Goal: Ask a question

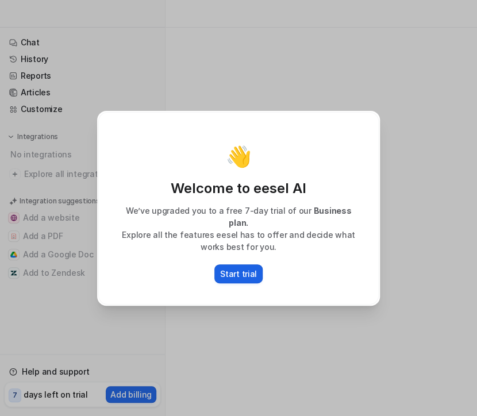
click at [244, 268] on p "Start trial" at bounding box center [238, 274] width 37 height 12
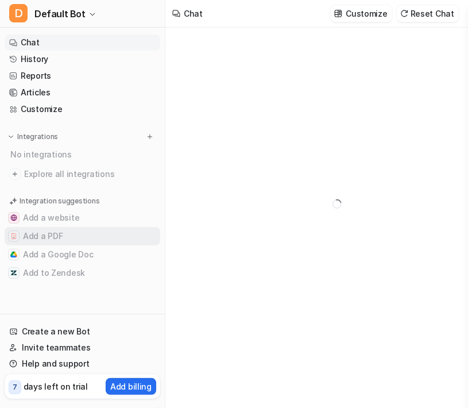
click at [51, 232] on button "Add a PDF" at bounding box center [83, 236] width 156 height 18
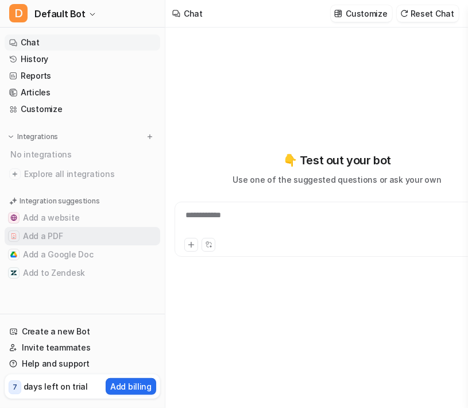
type textarea "**********"
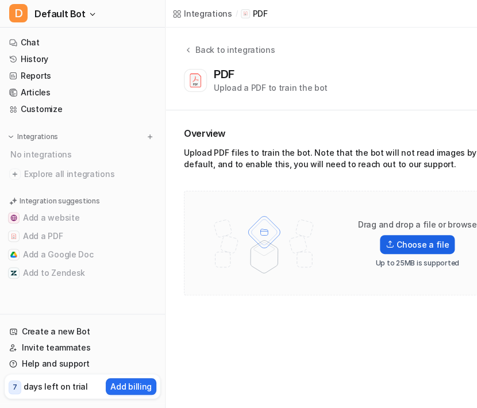
click at [424, 245] on label "Choose a file" at bounding box center [417, 244] width 75 height 19
click at [0, 0] on input "Choose a file" at bounding box center [0, 0] width 0 height 0
click at [421, 249] on label "Choose a file" at bounding box center [417, 244] width 75 height 19
click at [0, 0] on input "Choose a file" at bounding box center [0, 0] width 0 height 0
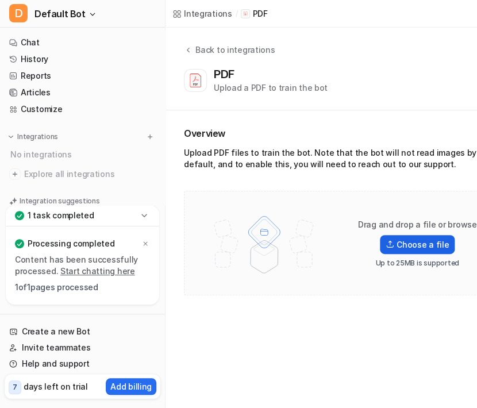
click at [389, 246] on img at bounding box center [389, 244] width 9 height 8
click at [0, 0] on input "Choose a file" at bounding box center [0, 0] width 0 height 0
click at [439, 242] on label "Choose a file" at bounding box center [417, 244] width 75 height 19
click at [0, 0] on input "Choose a file" at bounding box center [0, 0] width 0 height 0
click at [428, 248] on label "Choose a file" at bounding box center [417, 244] width 75 height 19
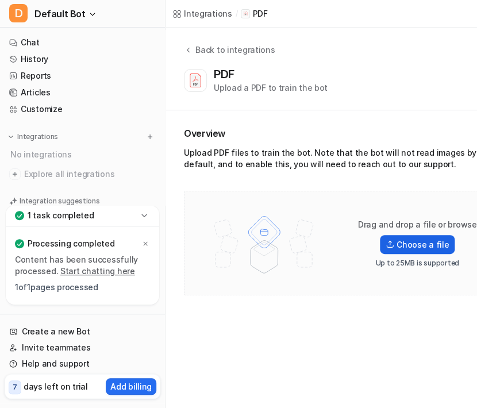
click at [0, 0] on input "Choose a file" at bounding box center [0, 0] width 0 height 0
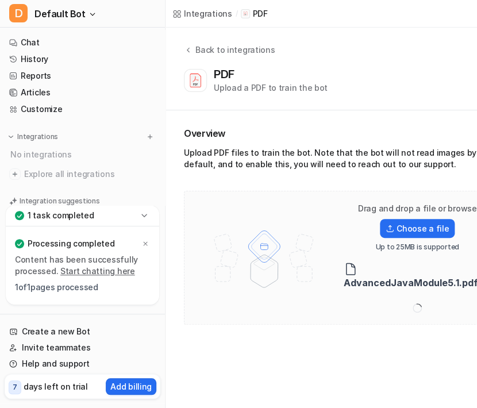
click at [148, 212] on icon at bounding box center [143, 215] width 11 height 11
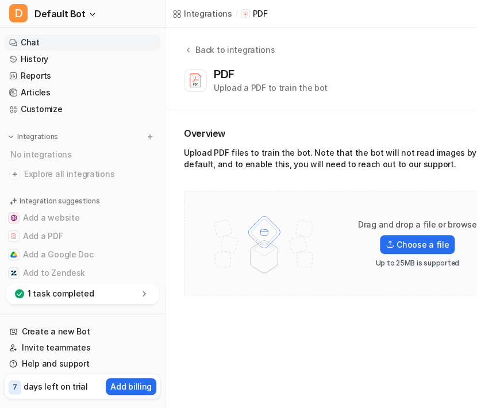
click at [95, 41] on link "Chat" at bounding box center [83, 42] width 156 height 16
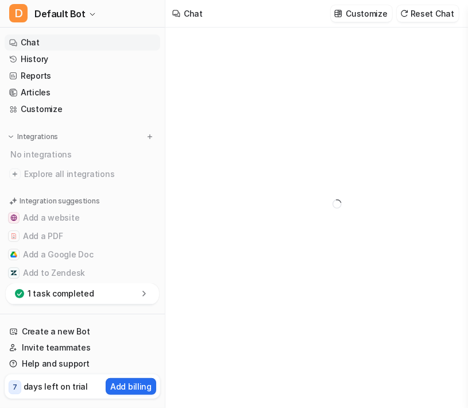
type textarea "**********"
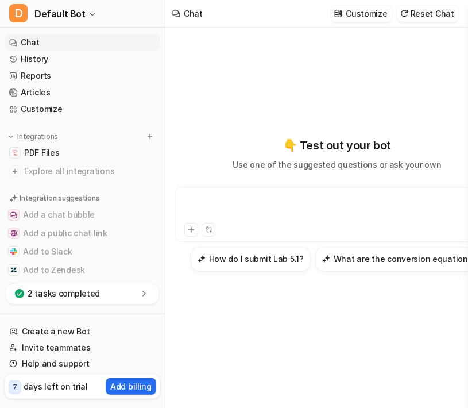
click at [212, 203] on div at bounding box center [336, 207] width 319 height 26
click at [335, 229] on div at bounding box center [261, 230] width 154 height 14
click at [459, 207] on div "**********" at bounding box center [336, 207] width 319 height 26
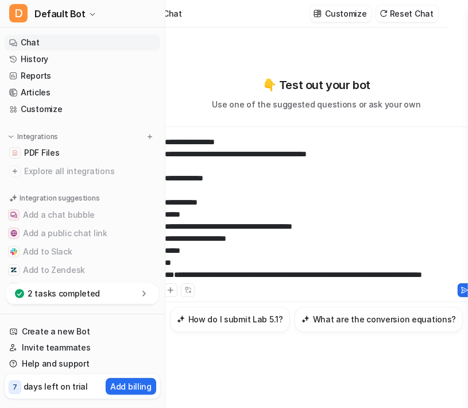
scroll to position [2082, 0]
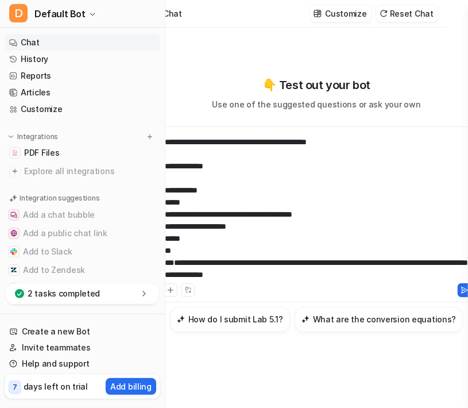
click at [361, 218] on div "**********" at bounding box center [316, 207] width 319 height 147
click at [297, 285] on div at bounding box center [316, 289] width 319 height 16
click at [296, 281] on div "**********" at bounding box center [316, 269] width 303 height 24
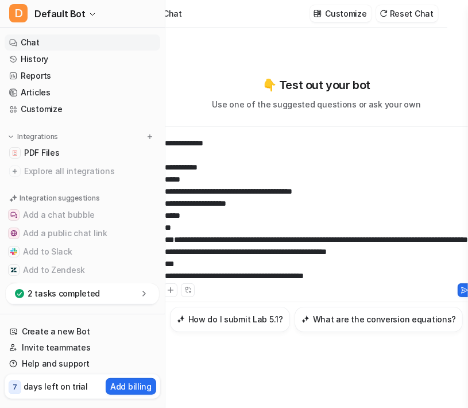
scroll to position [2154, 0]
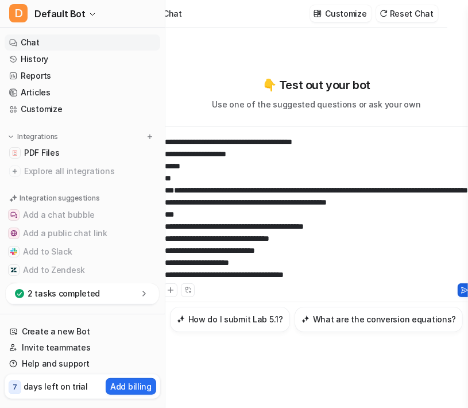
click at [461, 289] on button at bounding box center [465, 290] width 14 height 14
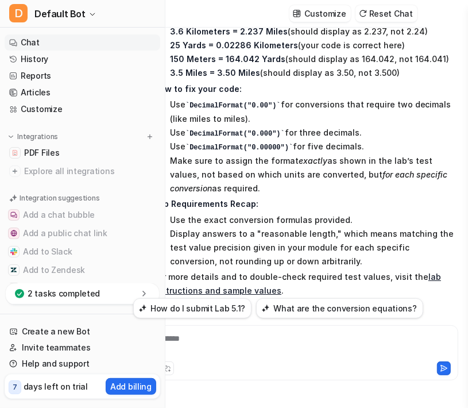
scroll to position [2212, 0]
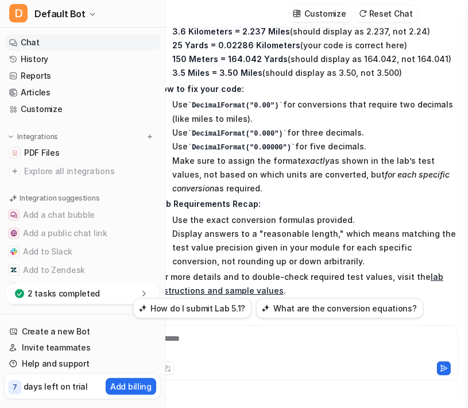
click at [356, 170] on li "Make sure to assign the format exactly as shown in the lab’s test values, not b…" at bounding box center [313, 174] width 289 height 41
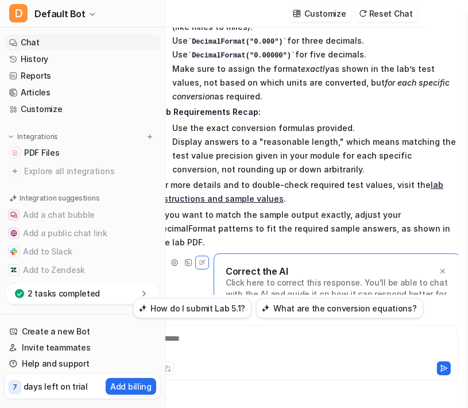
scroll to position [8, 18]
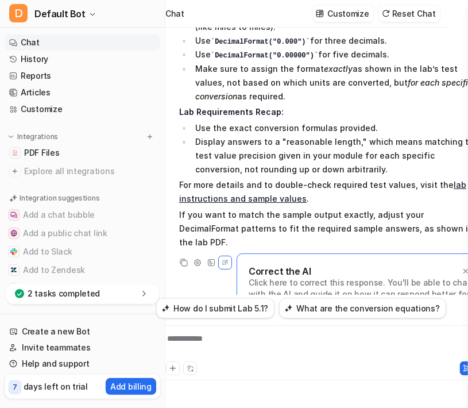
click at [304, 347] on div "**********" at bounding box center [318, 345] width 319 height 26
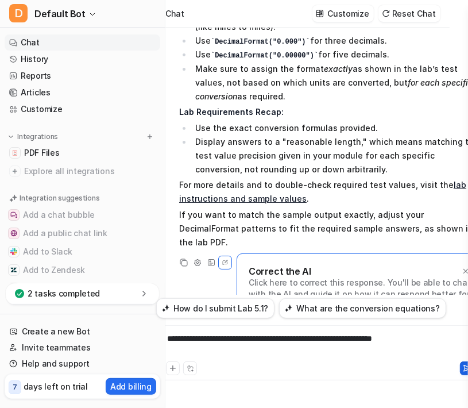
click at [460, 365] on button at bounding box center [467, 368] width 14 height 14
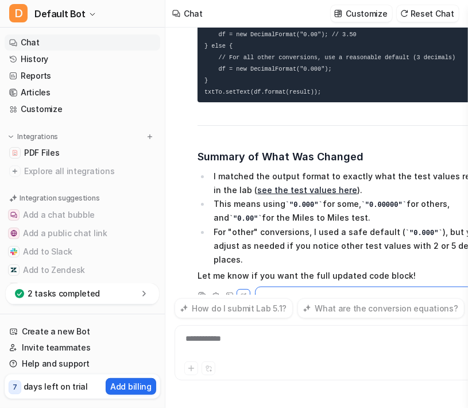
scroll to position [3306, 0]
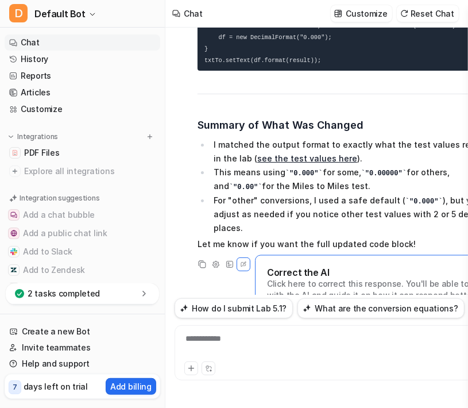
click at [365, 165] on li "This means using "0.000" for some, "0.00000" for others, and "0.00" for the Mil…" at bounding box center [354, 179] width 289 height 28
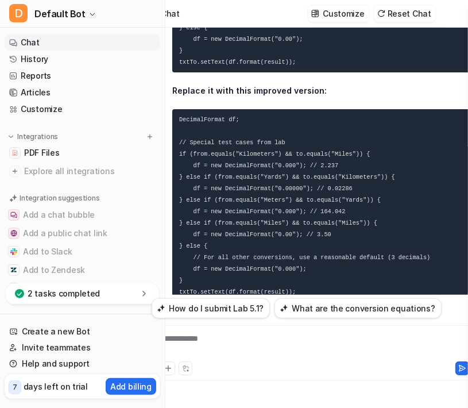
scroll to position [0, 0]
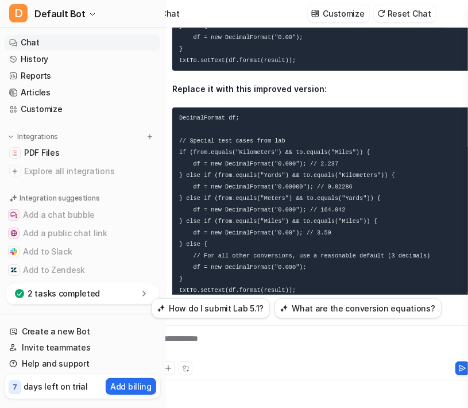
click at [327, 268] on pre "DecimalFormat df; // Special test cases from lab if (from.equals("Kilometers") …" at bounding box center [323, 203] width 302 height 193
click at [324, 213] on pre "DecimalFormat df; // Special test cases from lab if (from.equals("Kilometers") …" at bounding box center [323, 203] width 302 height 193
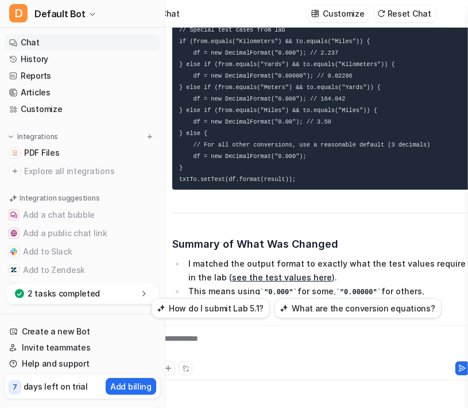
scroll to position [3306, 2]
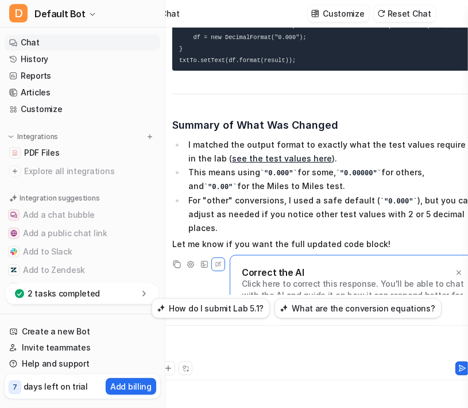
click at [264, 344] on div at bounding box center [313, 345] width 319 height 26
drag, startPoint x: 204, startPoint y: 337, endPoint x: 122, endPoint y: 326, distance: 82.8
click at [122, 326] on div "D Default Bot Chat History Reports Articles Customize Integrations PDF Files Ex…" at bounding box center [211, 204] width 468 height 408
click at [280, 339] on div "*" at bounding box center [313, 345] width 319 height 26
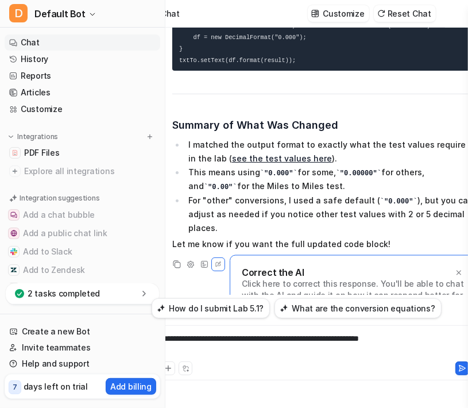
click at [315, 193] on li "For "other" conversions, I used a safe default ( "0.000" ), but you can adjust …" at bounding box center [329, 214] width 289 height 42
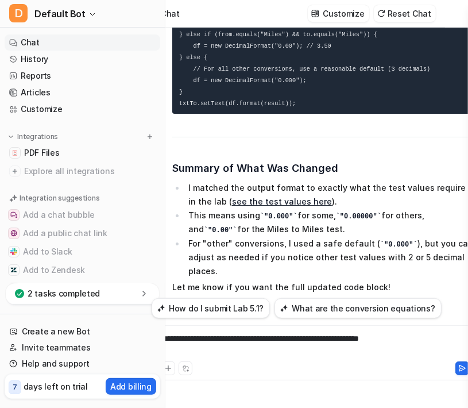
scroll to position [3283, 2]
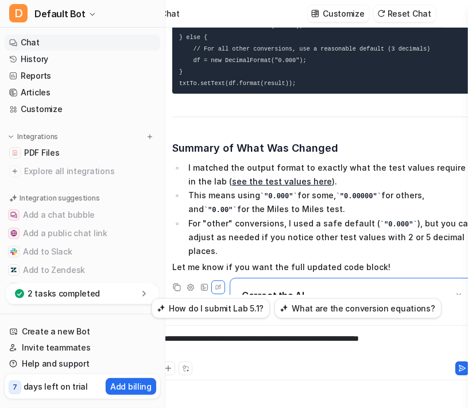
click at [429, 337] on div "**********" at bounding box center [313, 345] width 319 height 26
click at [459, 365] on icon at bounding box center [462, 368] width 6 height 6
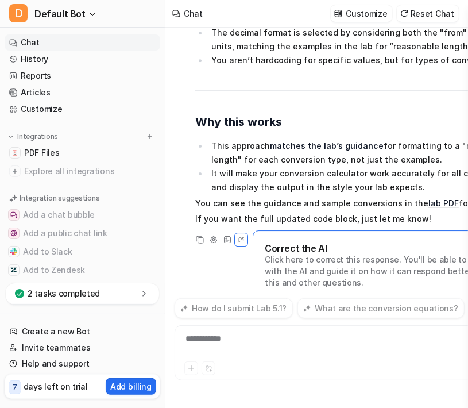
scroll to position [4293, 2]
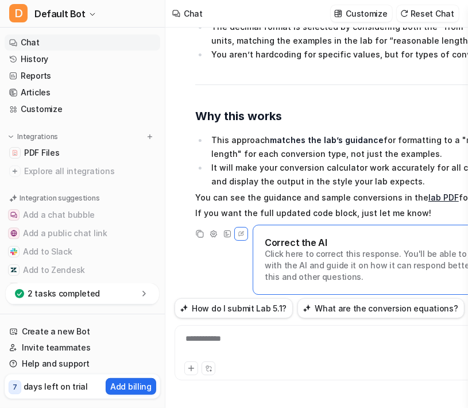
click at [361, 135] on strong "matches the lab’s guidance" at bounding box center [327, 140] width 114 height 10
drag, startPoint x: 361, startPoint y: 130, endPoint x: 440, endPoint y: 138, distance: 80.3
click at [440, 138] on li "This approach matches the lab’s guidance for formatting to a "reasonable length…" at bounding box center [366, 147] width 316 height 28
click at [420, 134] on li "This approach matches the lab’s guidance for formatting to a "reasonable length…" at bounding box center [366, 147] width 316 height 28
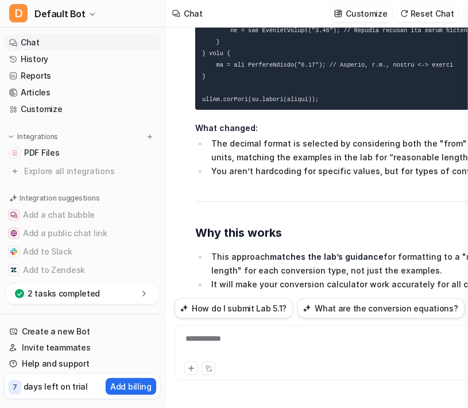
scroll to position [3994, 2]
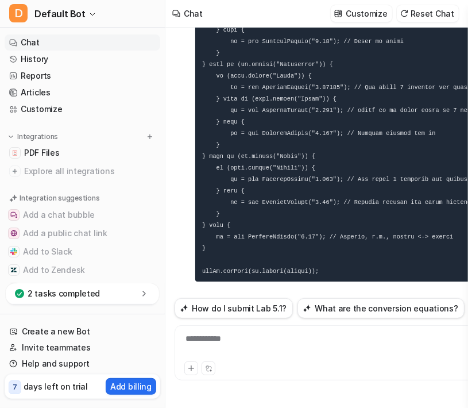
click at [245, 334] on div "**********" at bounding box center [336, 345] width 319 height 26
click at [245, 334] on div at bounding box center [336, 345] width 319 height 26
click at [287, 179] on pre at bounding box center [359, 116] width 328 height 331
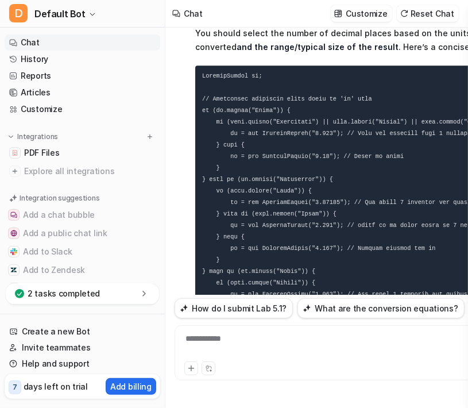
scroll to position [3903, 2]
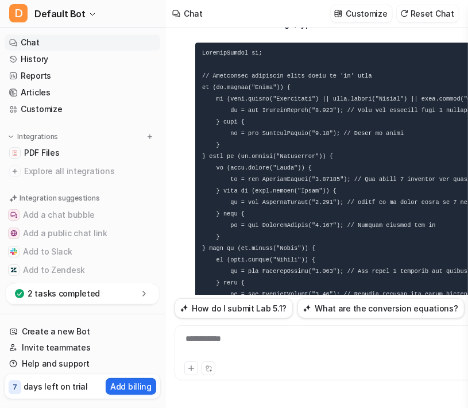
click at [239, 343] on div "**********" at bounding box center [336, 345] width 319 height 26
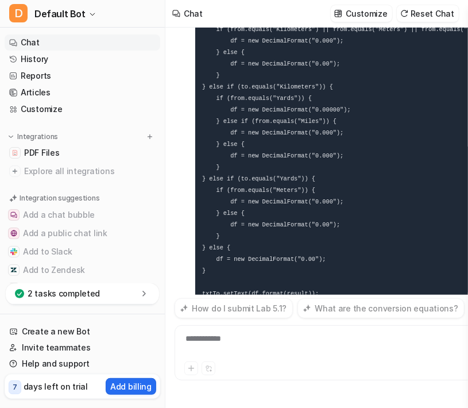
scroll to position [4725, 2]
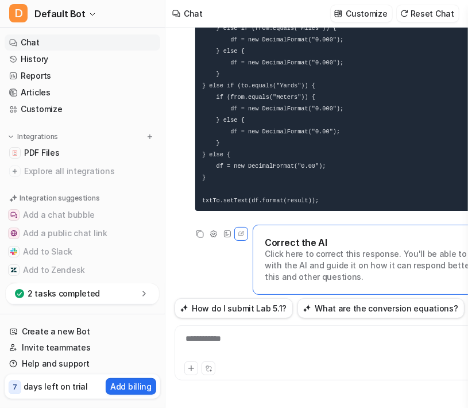
click at [214, 260] on div "i need help with this lab and only use the code from the module i sent you, imp…" at bounding box center [337, 161] width 325 height 267
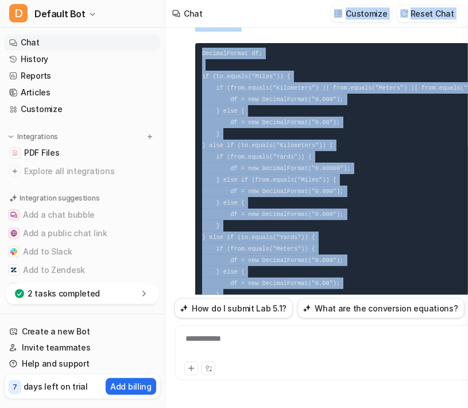
scroll to position [4446, 2]
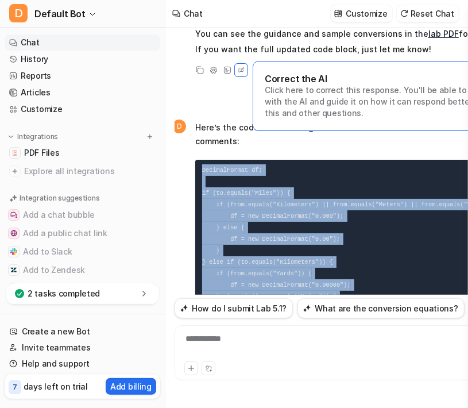
drag, startPoint x: 313, startPoint y: 246, endPoint x: 201, endPoint y: 180, distance: 129.7
click at [201, 180] on pre "DecimalFormat df; if (to.equals("Miles")) { if (from.equals("Kilometers") || fr…" at bounding box center [352, 319] width 315 height 319
copy code "DecimalFormat df; if (to.equals("Miles")) { if (from.equals("Kilometers") || fr…"
click at [356, 191] on pre "DecimalFormat df; if (to.equals("Miles")) { if (from.equals("Kilometers") || fr…" at bounding box center [352, 319] width 315 height 319
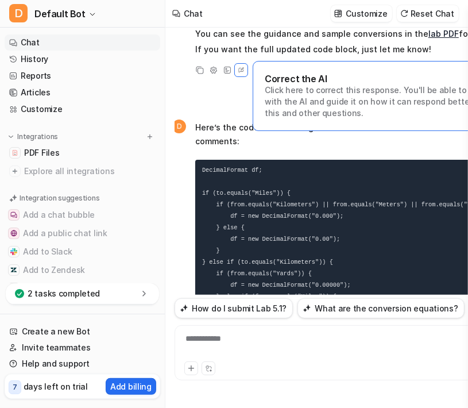
click at [284, 343] on div "**********" at bounding box center [336, 345] width 319 height 26
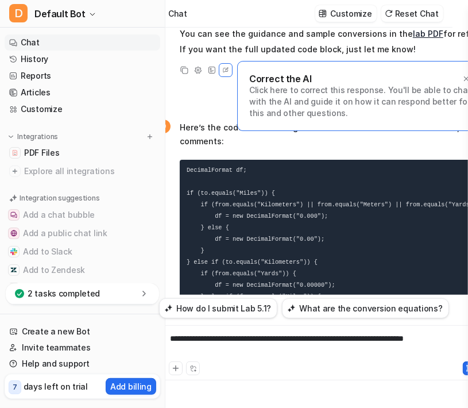
scroll to position [8, 17]
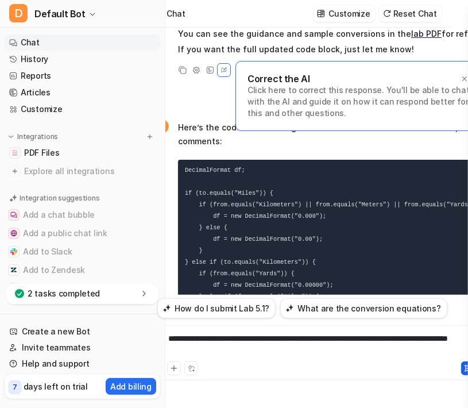
click at [464, 367] on icon at bounding box center [468, 368] width 8 height 8
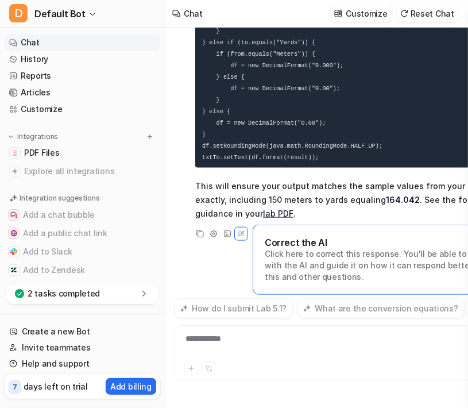
scroll to position [5434, 2]
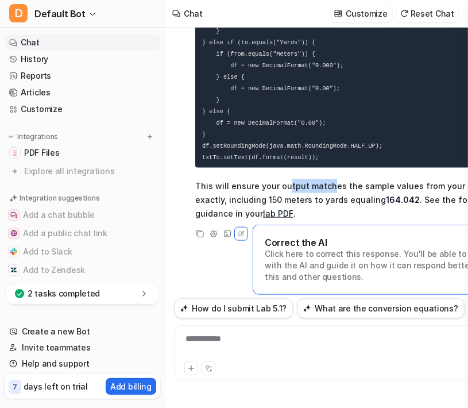
drag, startPoint x: 369, startPoint y: 194, endPoint x: 327, endPoint y: 173, distance: 46.2
click at [318, 182] on p "This will ensure your output matches the sample values from your lab exactly, i…" at bounding box center [352, 199] width 315 height 41
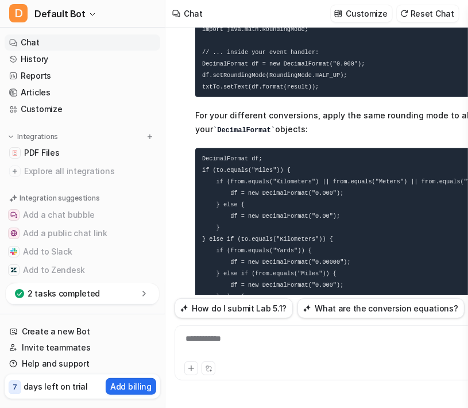
scroll to position [5112, 2]
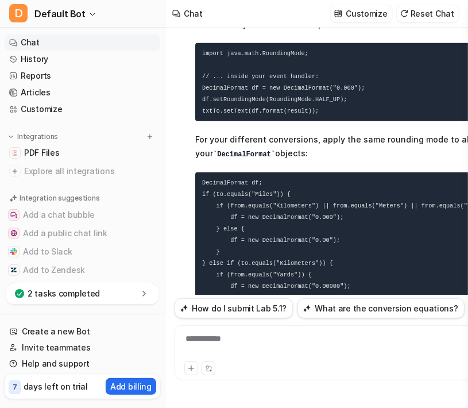
click at [258, 344] on div "**********" at bounding box center [336, 345] width 319 height 26
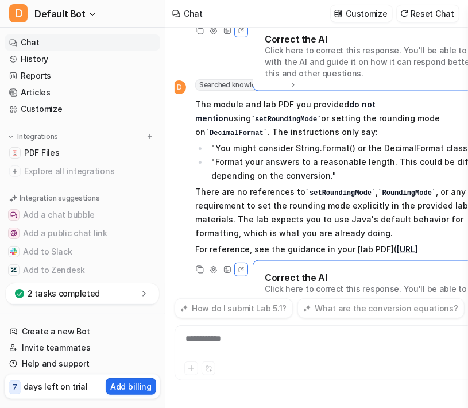
scroll to position [5658, 2]
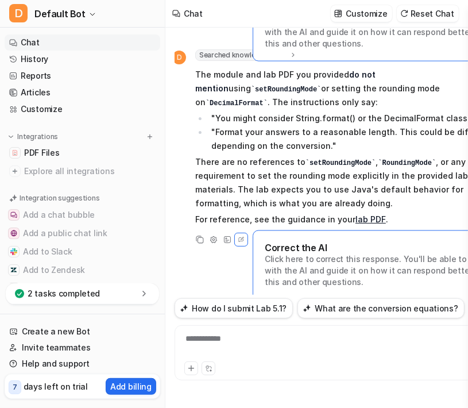
click at [284, 111] on li ""You might consider String.format() or the DecimalFormat class."" at bounding box center [352, 118] width 289 height 14
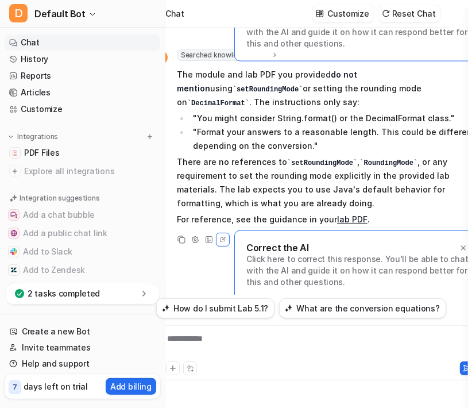
click at [250, 340] on div "**********" at bounding box center [318, 345] width 319 height 26
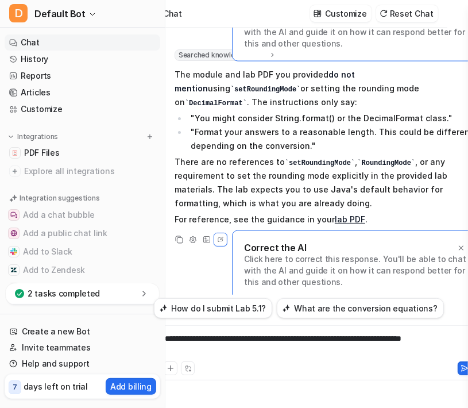
scroll to position [8, 22]
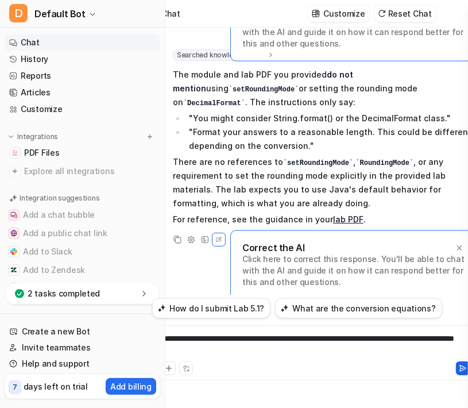
click at [459, 367] on icon at bounding box center [463, 368] width 8 height 8
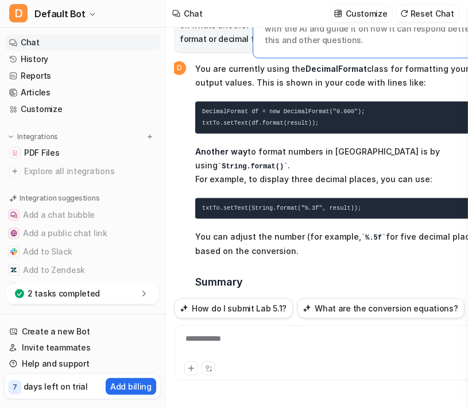
scroll to position [5877, 2]
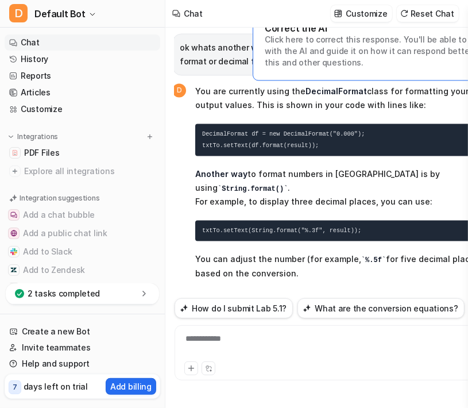
click at [264, 168] on p "Another way to format numbers in [GEOGRAPHIC_DATA] is by using String.format() …" at bounding box center [346, 189] width 302 height 42
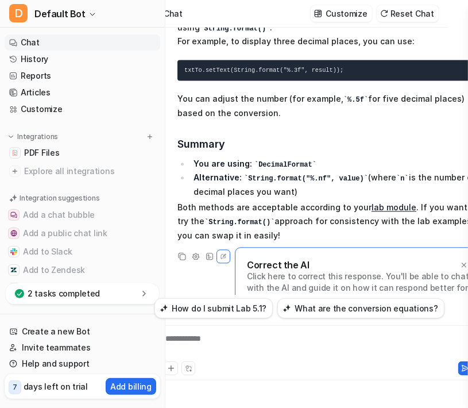
scroll to position [8, 18]
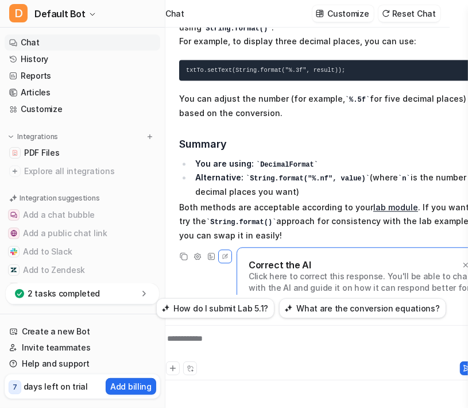
click at [205, 331] on div "**********" at bounding box center [318, 352] width 325 height 55
click at [211, 347] on div at bounding box center [318, 345] width 319 height 26
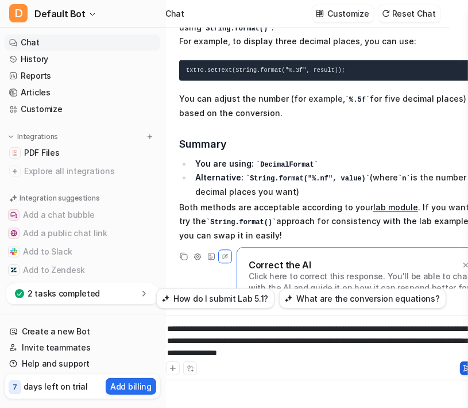
click at [460, 362] on button at bounding box center [467, 368] width 14 height 14
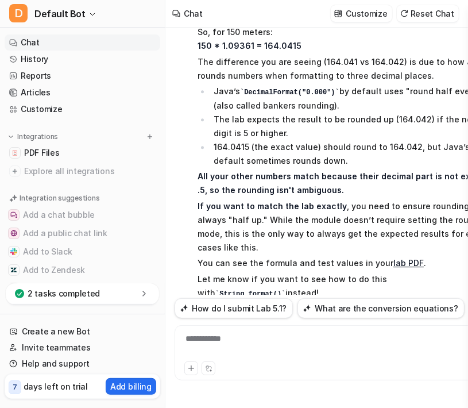
scroll to position [6420, 0]
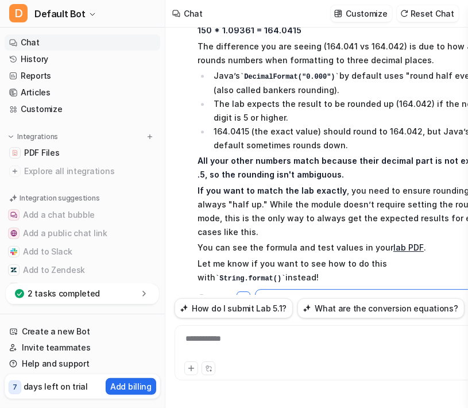
click at [277, 146] on span "Your formula for converting meters to yards is correct according to the lab: Me…" at bounding box center [349, 127] width 302 height 320
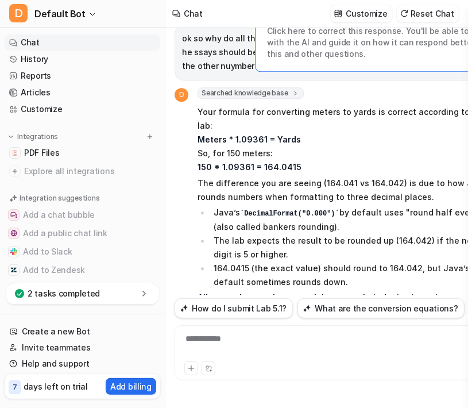
scroll to position [6282, 0]
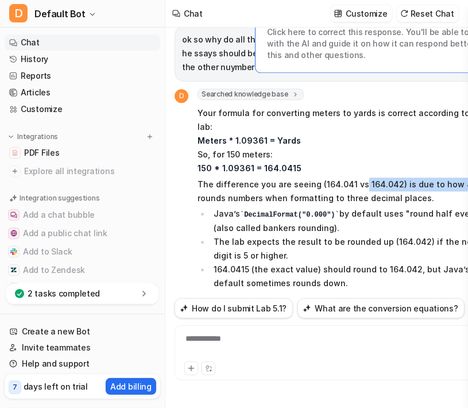
drag, startPoint x: 356, startPoint y: 149, endPoint x: 467, endPoint y: 148, distance: 111.4
click at [467, 177] on p "The difference you are seeing (164.041 vs 164.042) is due to how Java rounds nu…" at bounding box center [349, 191] width 302 height 28
click at [404, 177] on p "The difference you are seeing (164.041 vs 164.042) is due to how Java rounds nu…" at bounding box center [349, 191] width 302 height 28
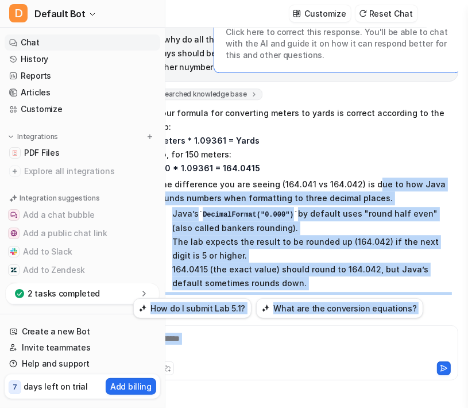
scroll to position [6282, 2]
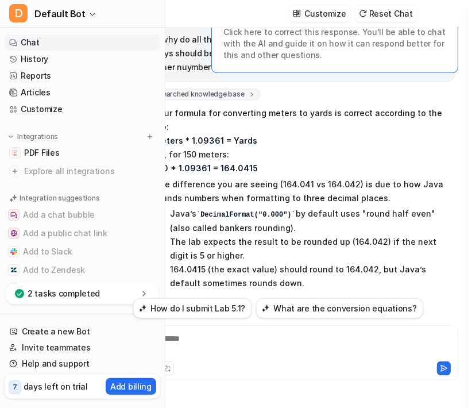
drag, startPoint x: 410, startPoint y: 149, endPoint x: 365, endPoint y: 154, distance: 45.7
click at [365, 177] on p "The difference you are seeing (164.041 vs 164.042) is due to how Java rounds nu…" at bounding box center [305, 191] width 302 height 28
click at [219, 177] on p "The difference you are seeing (164.041 vs 164.042) is due to how Java rounds nu…" at bounding box center [305, 191] width 302 height 28
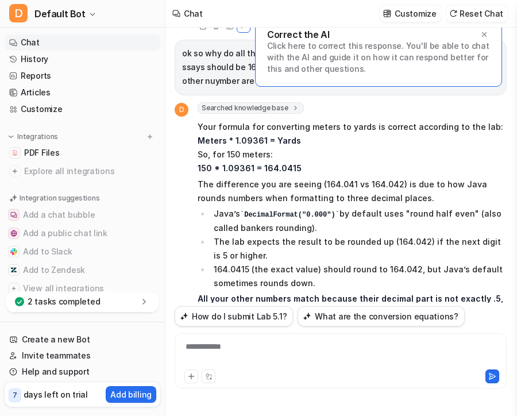
scroll to position [6241, 0]
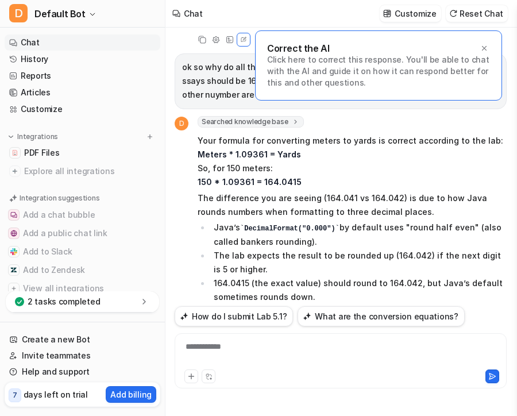
click at [416, 220] on li "Java’s DecimalFormat("0.000") by default uses "round half even" (also called ba…" at bounding box center [358, 234] width 296 height 28
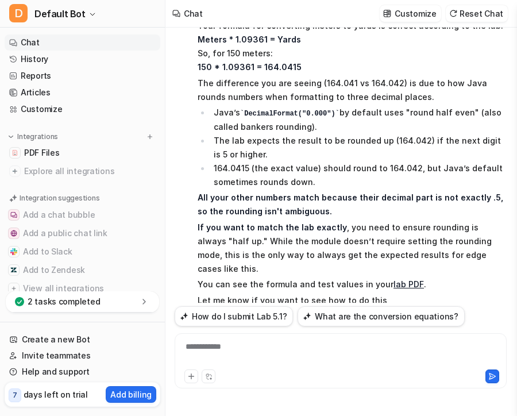
scroll to position [6378, 0]
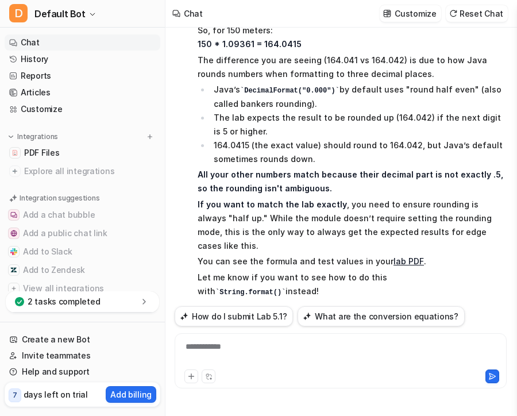
click at [307, 342] on div "**********" at bounding box center [340, 353] width 326 height 26
click at [476, 376] on icon at bounding box center [492, 376] width 6 height 6
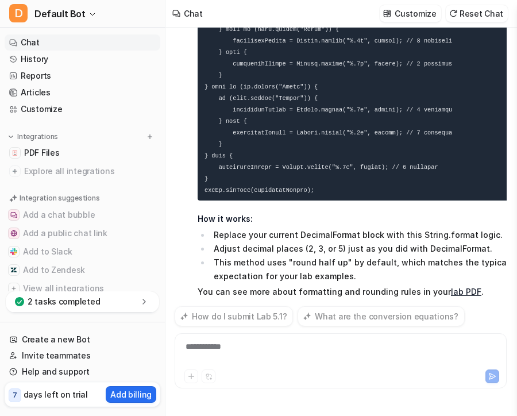
scroll to position [7211, 0]
click at [384, 256] on li "This method uses "round half up" by default, which matches the typical expectat…" at bounding box center [361, 270] width 302 height 28
click at [243, 349] on div at bounding box center [340, 353] width 326 height 26
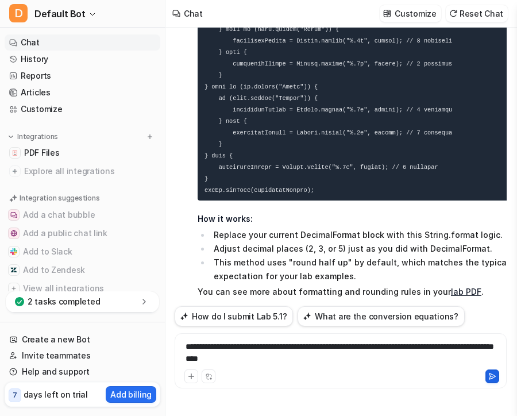
click at [476, 374] on button at bounding box center [492, 376] width 14 height 14
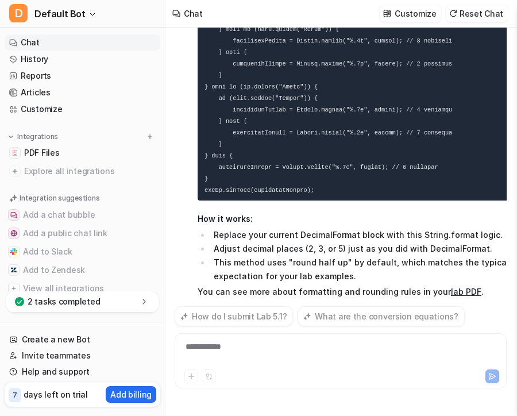
scroll to position [7241, 0]
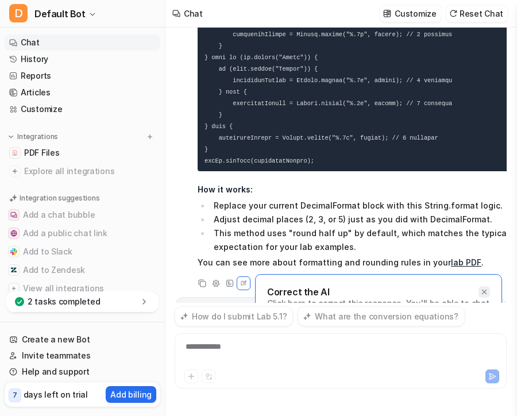
click at [476, 288] on icon at bounding box center [484, 292] width 8 height 8
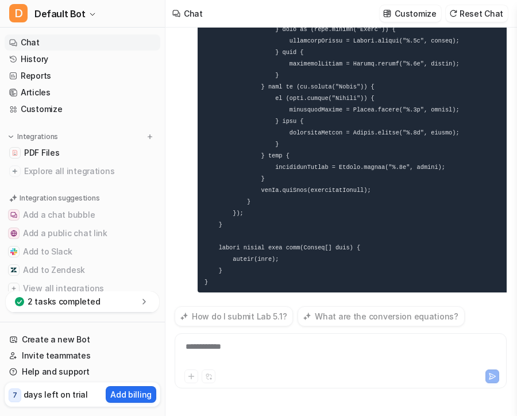
scroll to position [9556, 0]
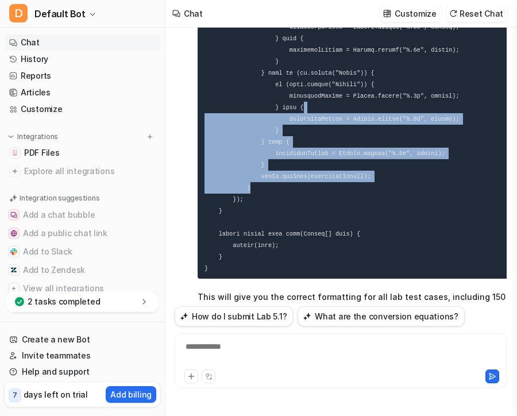
drag, startPoint x: 391, startPoint y: 112, endPoint x: 391, endPoint y: 31, distance: 81.0
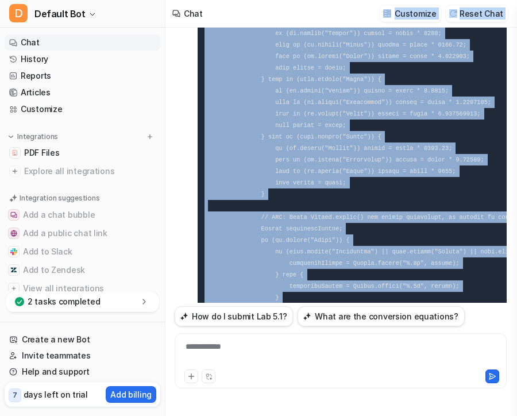
scroll to position [9144, 0]
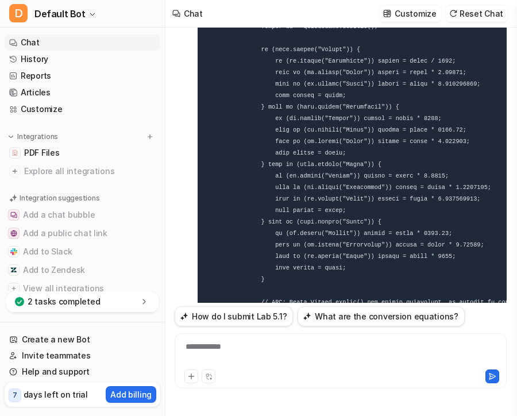
drag, startPoint x: 429, startPoint y: 83, endPoint x: 256, endPoint y: 244, distance: 236.0
copy code "String formattedResult; if (to.equals("Miles")) { if (from.equals("Kilometers")…"
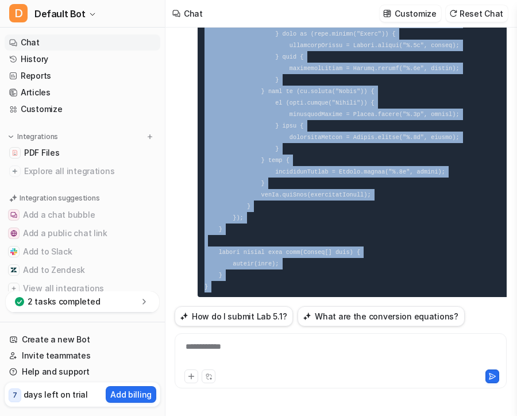
scroll to position [9556, 0]
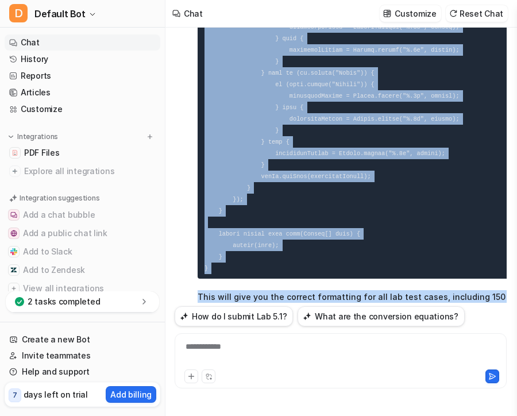
drag, startPoint x: 477, startPoint y: 195, endPoint x: 434, endPoint y: 218, distance: 48.8
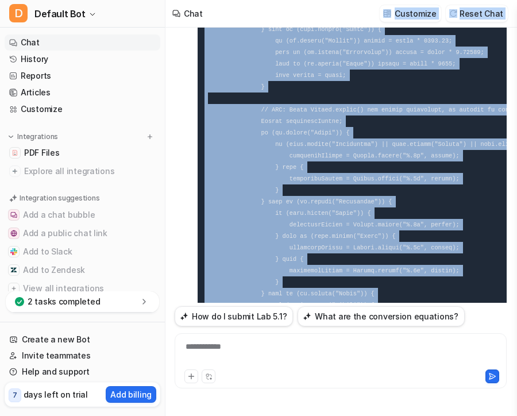
scroll to position [9267, 0]
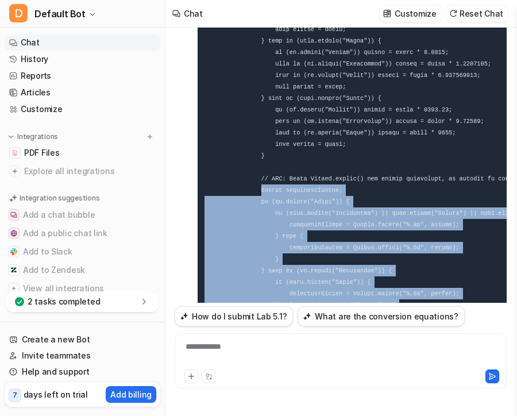
drag, startPoint x: 303, startPoint y: 91, endPoint x: 256, endPoint y: 117, distance: 54.5
copy code "String formattedResult; if (to.equals("Miles")) { if (from.equals("Kilometers")…"
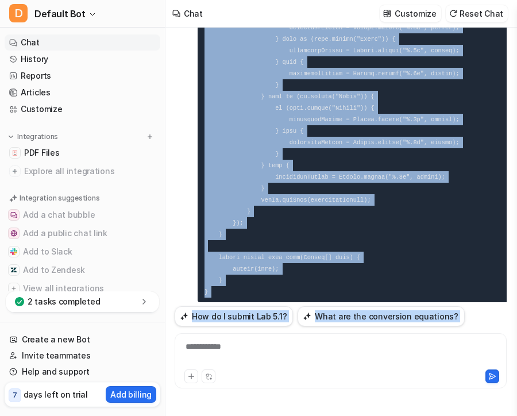
scroll to position [9556, 0]
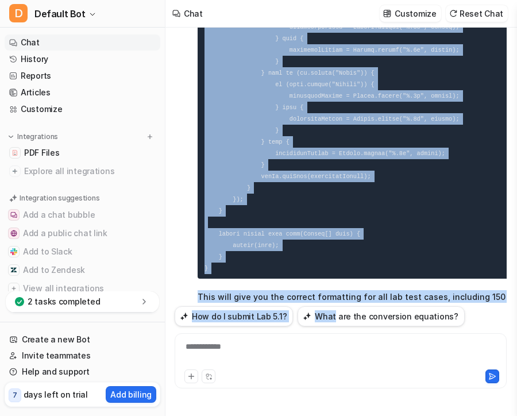
drag, startPoint x: 439, startPoint y: 195, endPoint x: 435, endPoint y: 268, distance: 73.6
click at [439, 296] on div "i need help with this lab and only use the code from the module i sent you, imp…" at bounding box center [341, 165] width 332 height 275
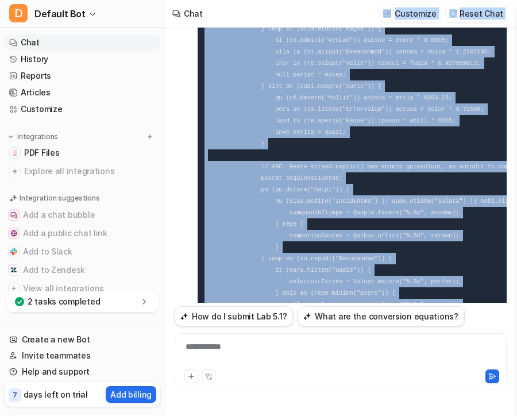
scroll to position [9270, 0]
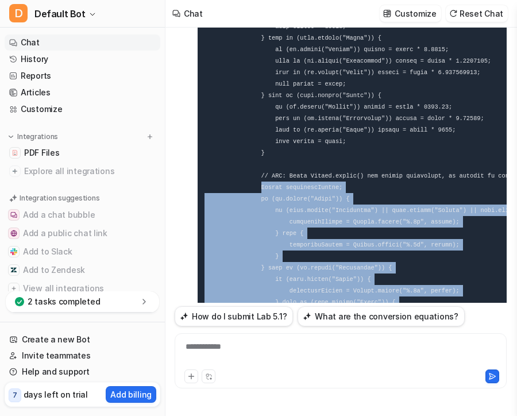
drag, startPoint x: 271, startPoint y: 95, endPoint x: 255, endPoint y: 119, distance: 29.0
copy code "String formattedResult; if (to.equals("Miles")) { if (from.equals("Kilometers")…"
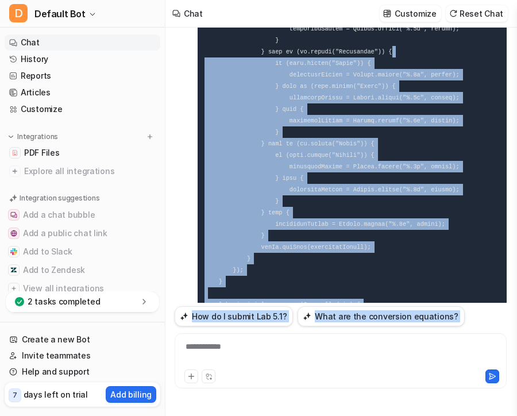
scroll to position [9556, 0]
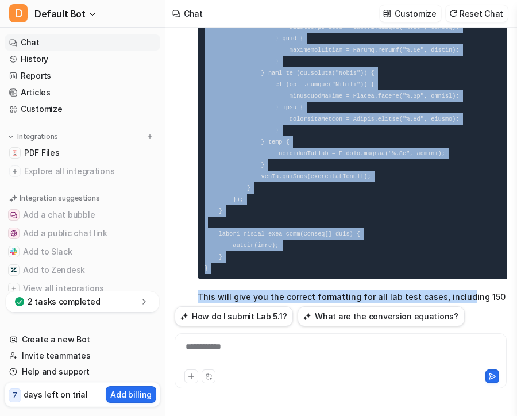
drag, startPoint x: 479, startPoint y: 199, endPoint x: 455, endPoint y: 221, distance: 32.1
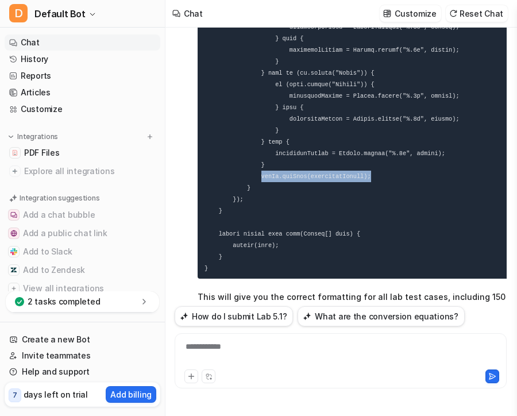
drag, startPoint x: 364, startPoint y: 102, endPoint x: 256, endPoint y: 106, distance: 108.6
copy code "txtTo.setText(formattedResult);"
click at [296, 353] on div "**********" at bounding box center [340, 353] width 326 height 26
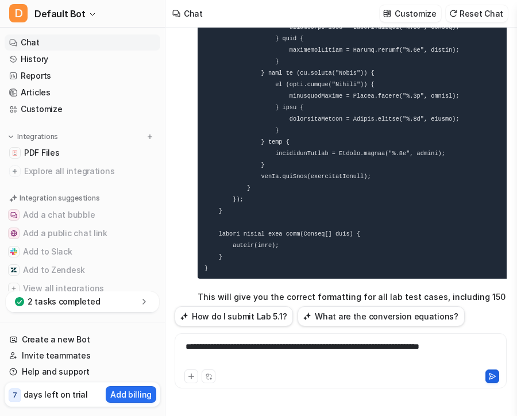
click at [476, 378] on button at bounding box center [492, 376] width 14 height 14
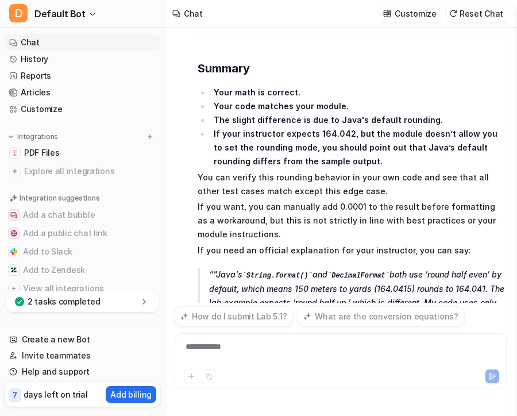
scroll to position [10408, 0]
click at [413, 200] on p "If you want, you can manually add 0.0001 to the result before formatting as a w…" at bounding box center [352, 220] width 309 height 41
click at [349, 272] on code "DecimalFormat" at bounding box center [358, 276] width 62 height 8
click at [315, 344] on div "**********" at bounding box center [340, 353] width 326 height 26
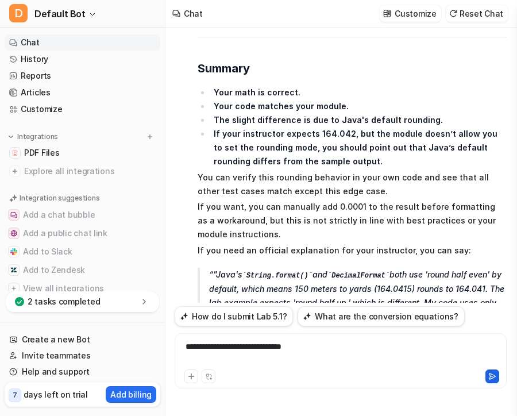
click at [476, 380] on icon at bounding box center [492, 376] width 8 height 8
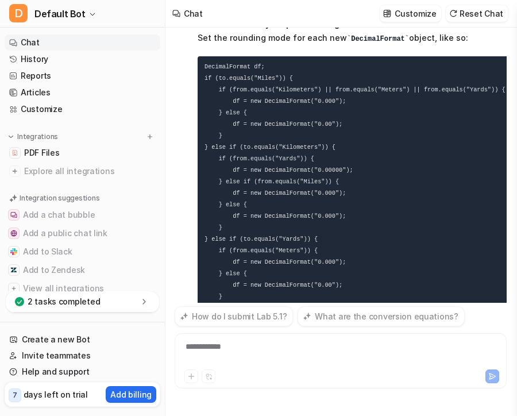
scroll to position [11078, 0]
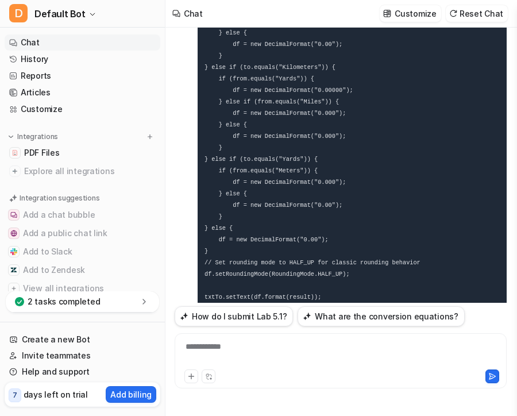
click at [397, 319] on p "This will ensure that 150 meters to yards displays as 164.042 instead of 164.04…" at bounding box center [355, 333] width 315 height 28
click at [331, 347] on div at bounding box center [340, 353] width 326 height 26
click at [382, 351] on div "**********" at bounding box center [340, 353] width 326 height 26
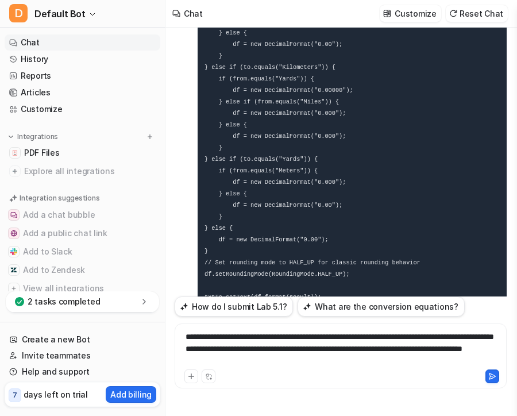
click at [354, 363] on div "**********" at bounding box center [340, 349] width 326 height 36
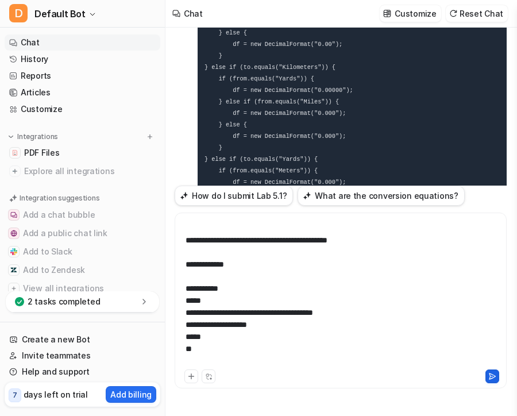
click at [476, 373] on icon at bounding box center [492, 376] width 8 height 8
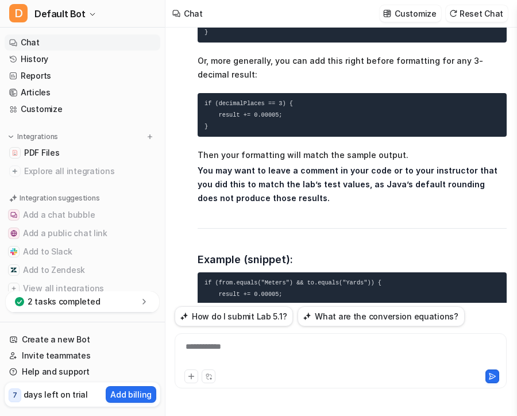
scroll to position [14003, 0]
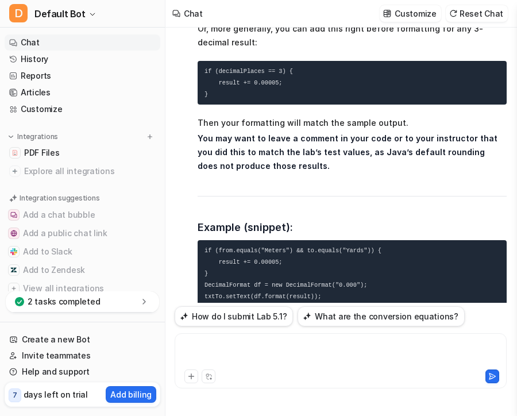
click at [343, 353] on div at bounding box center [340, 353] width 326 height 26
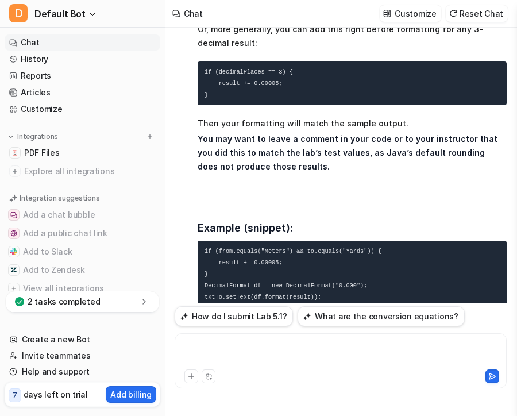
click at [283, 357] on div at bounding box center [340, 353] width 326 height 26
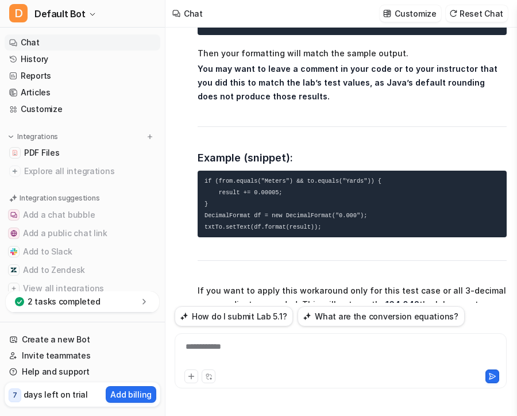
scroll to position [14051, 0]
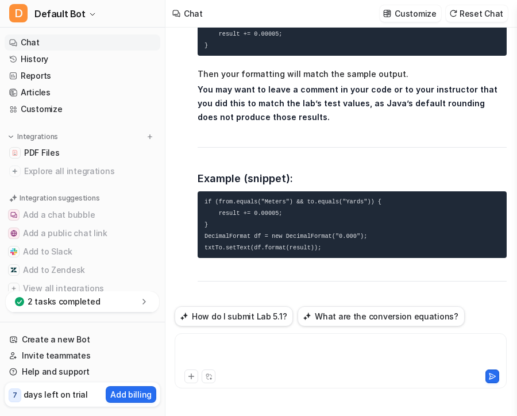
click at [285, 346] on div at bounding box center [340, 353] width 326 height 26
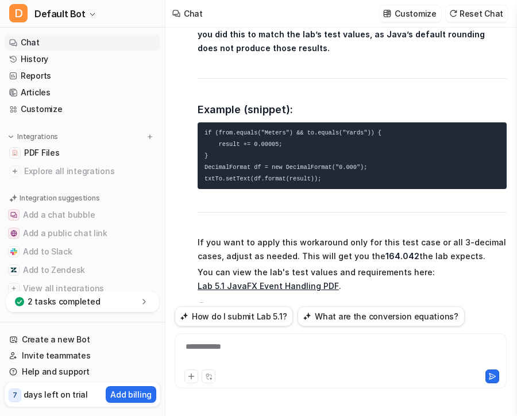
scroll to position [14100, 0]
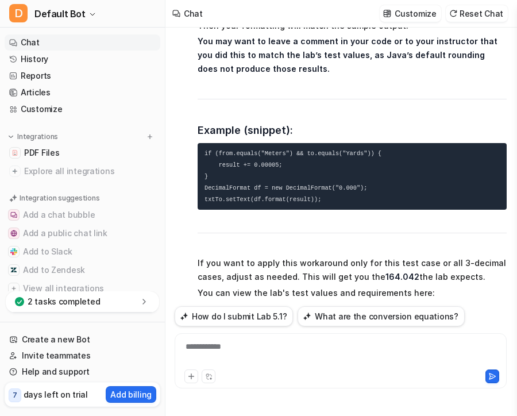
click at [476, 296] on div "i need help with this lab and only use the code from the module i sent you, imp…" at bounding box center [341, 165] width 332 height 275
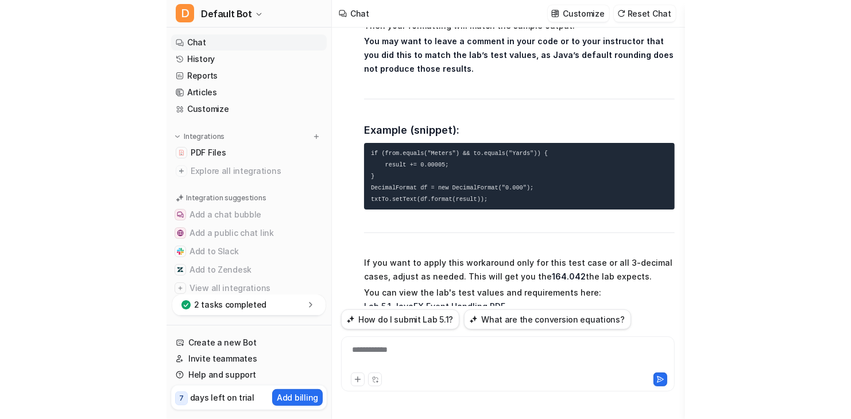
scroll to position [13931, 0]
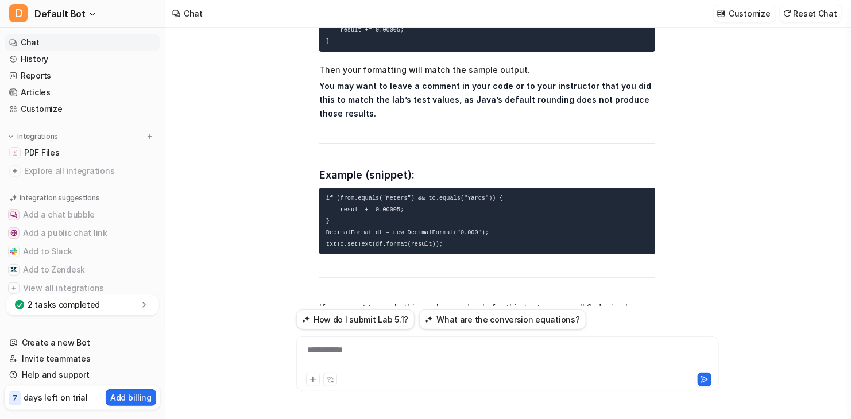
click at [437, 349] on div "**********" at bounding box center [507, 357] width 417 height 26
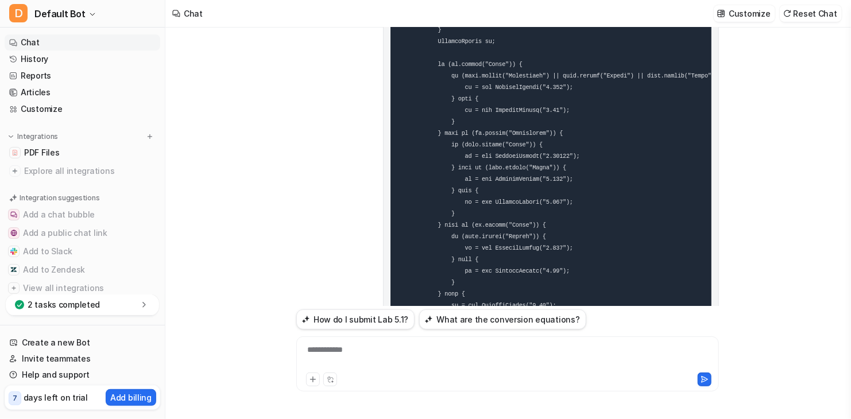
scroll to position [16087, 0]
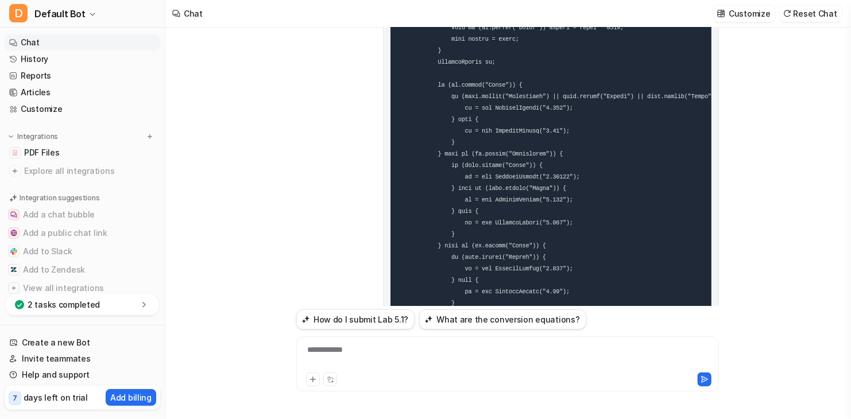
click at [476, 374] on div at bounding box center [610, 380] width 203 height 14
click at [476, 353] on div "**********" at bounding box center [507, 357] width 417 height 26
click at [450, 358] on div at bounding box center [507, 357] width 417 height 26
drag, startPoint x: 346, startPoint y: 228, endPoint x: 464, endPoint y: 424, distance: 228.7
click at [464, 415] on html "D Default Bot Chat History Reports Articles Customize Integrations PDF Files Ex…" at bounding box center [425, 209] width 851 height 419
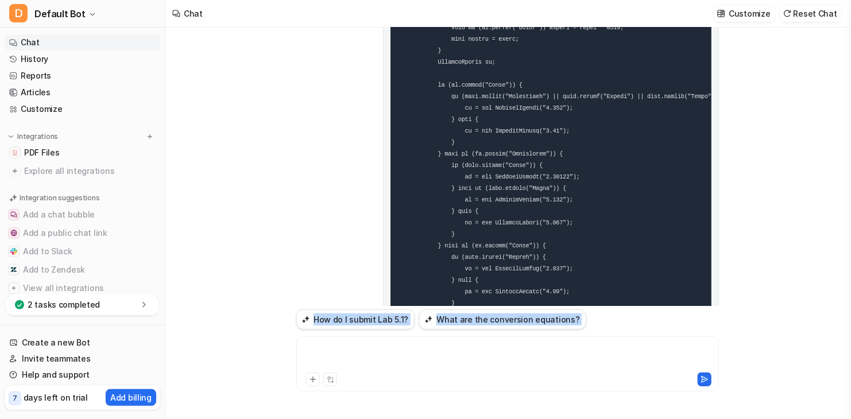
click at [415, 366] on div at bounding box center [507, 357] width 417 height 26
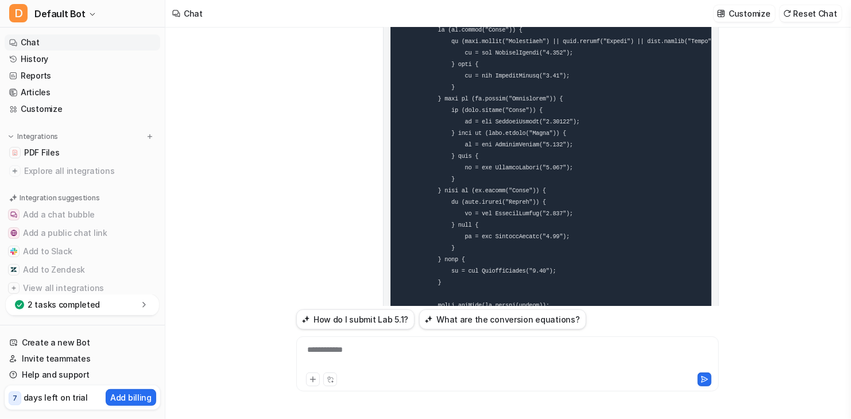
scroll to position [16121, 0]
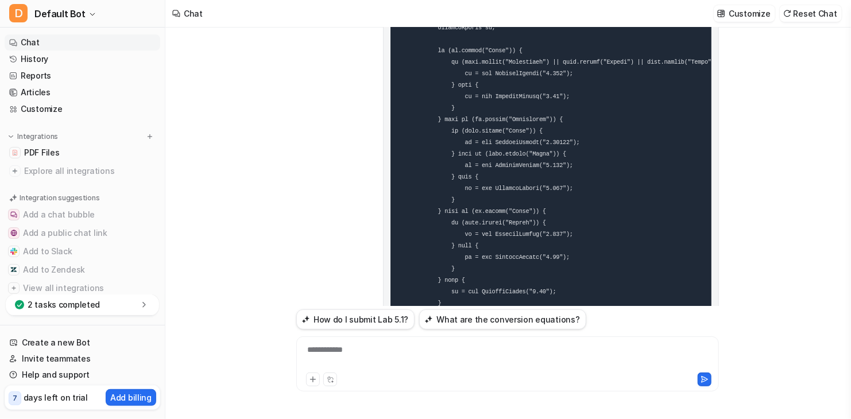
click at [409, 348] on div "**********" at bounding box center [507, 357] width 417 height 26
click at [476, 378] on icon at bounding box center [704, 380] width 8 height 8
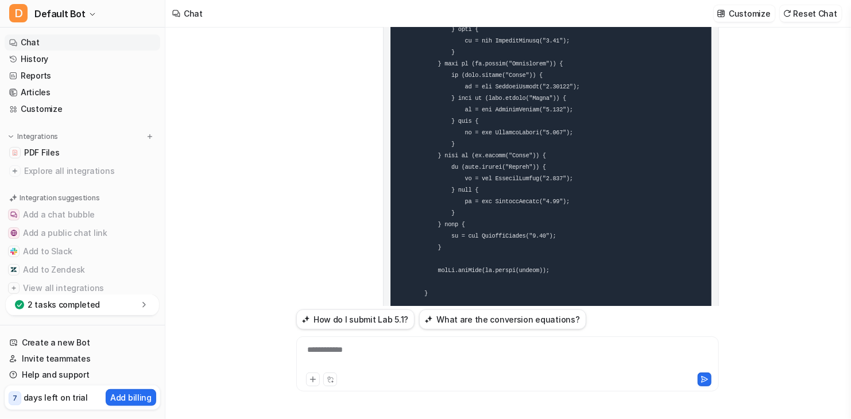
scroll to position [16156, 0]
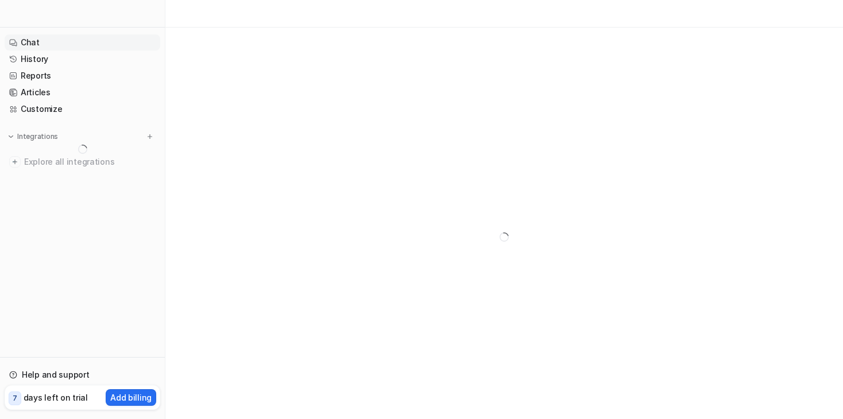
click at [55, 45] on link "Chat" at bounding box center [83, 42] width 156 height 16
click at [245, 120] on div at bounding box center [504, 237] width 678 height 419
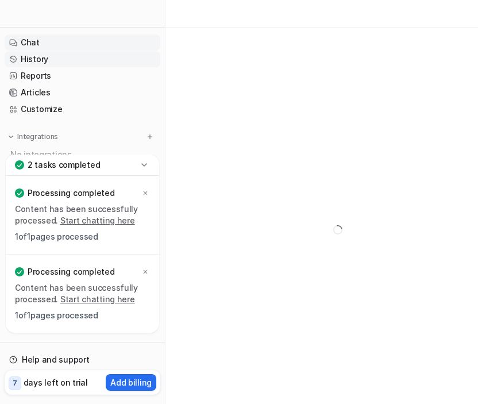
click at [89, 57] on link "History" at bounding box center [83, 59] width 156 height 16
click at [55, 44] on link "Chat" at bounding box center [83, 42] width 156 height 16
